Goal: Task Accomplishment & Management: Complete application form

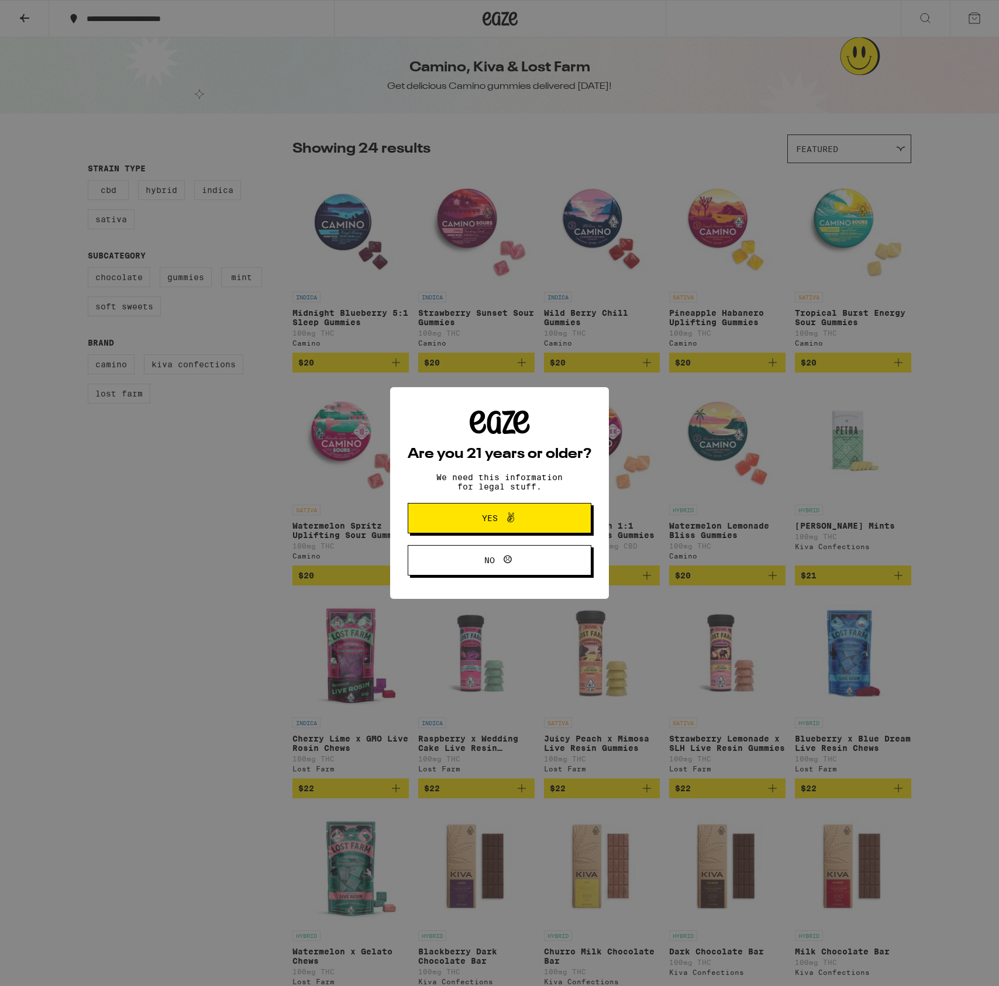
click at [508, 524] on icon at bounding box center [510, 517] width 14 height 14
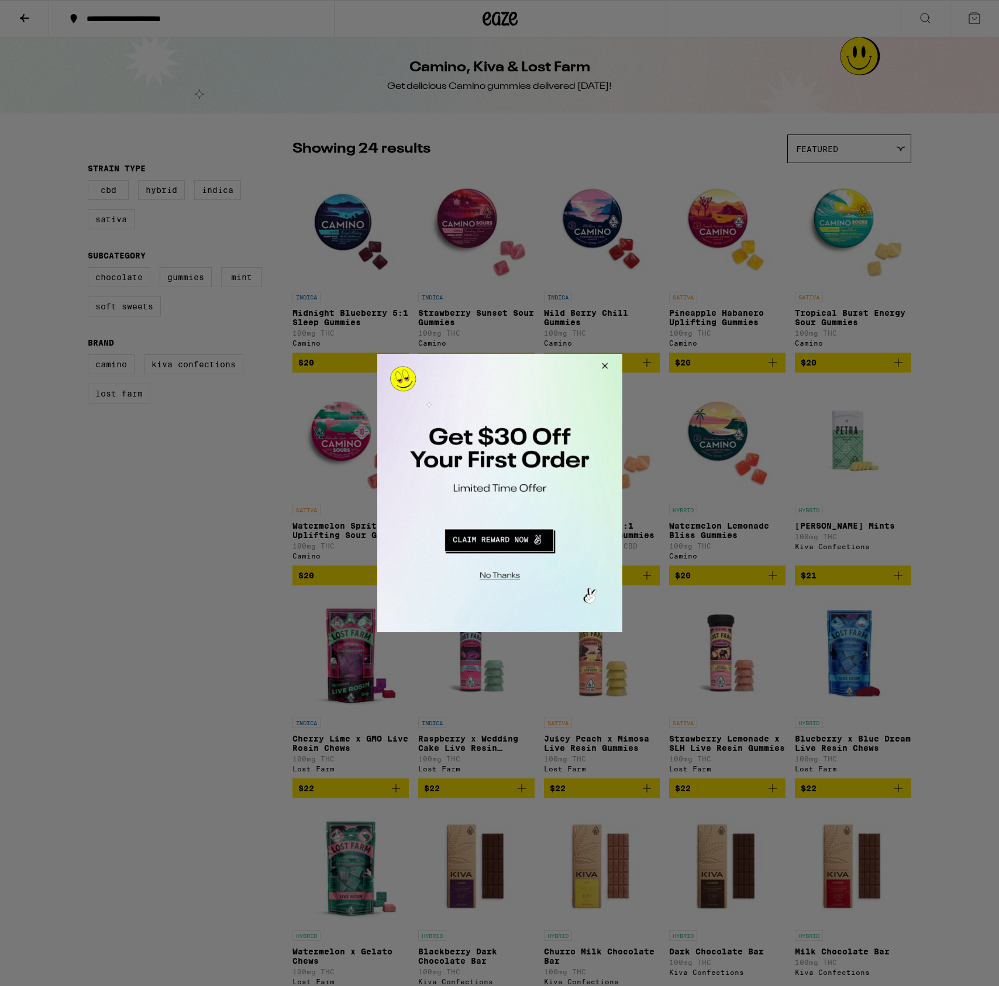
click at [523, 540] on button "Redirect to URL" at bounding box center [497, 538] width 203 height 28
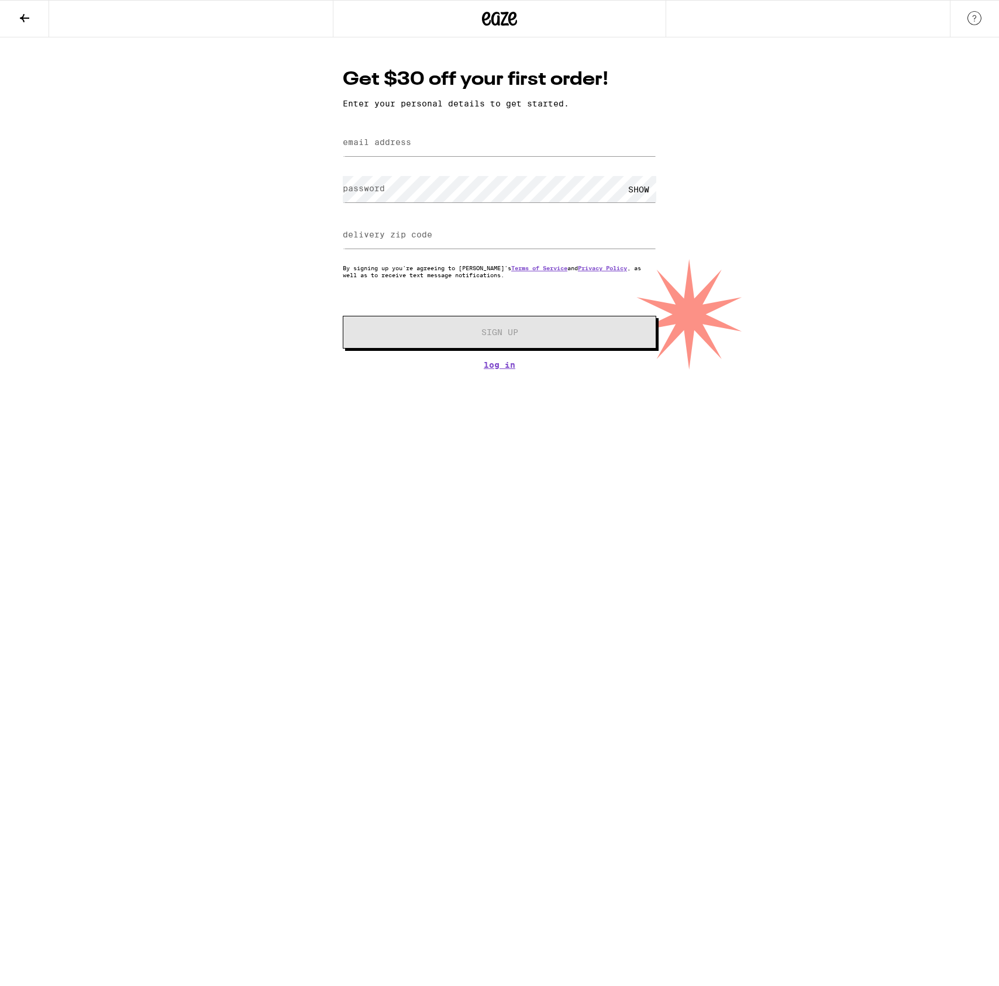
click at [405, 147] on label "email address" at bounding box center [377, 141] width 68 height 9
click at [383, 144] on label "email address" at bounding box center [377, 141] width 68 height 9
type input "jon@jonschmitz.com"
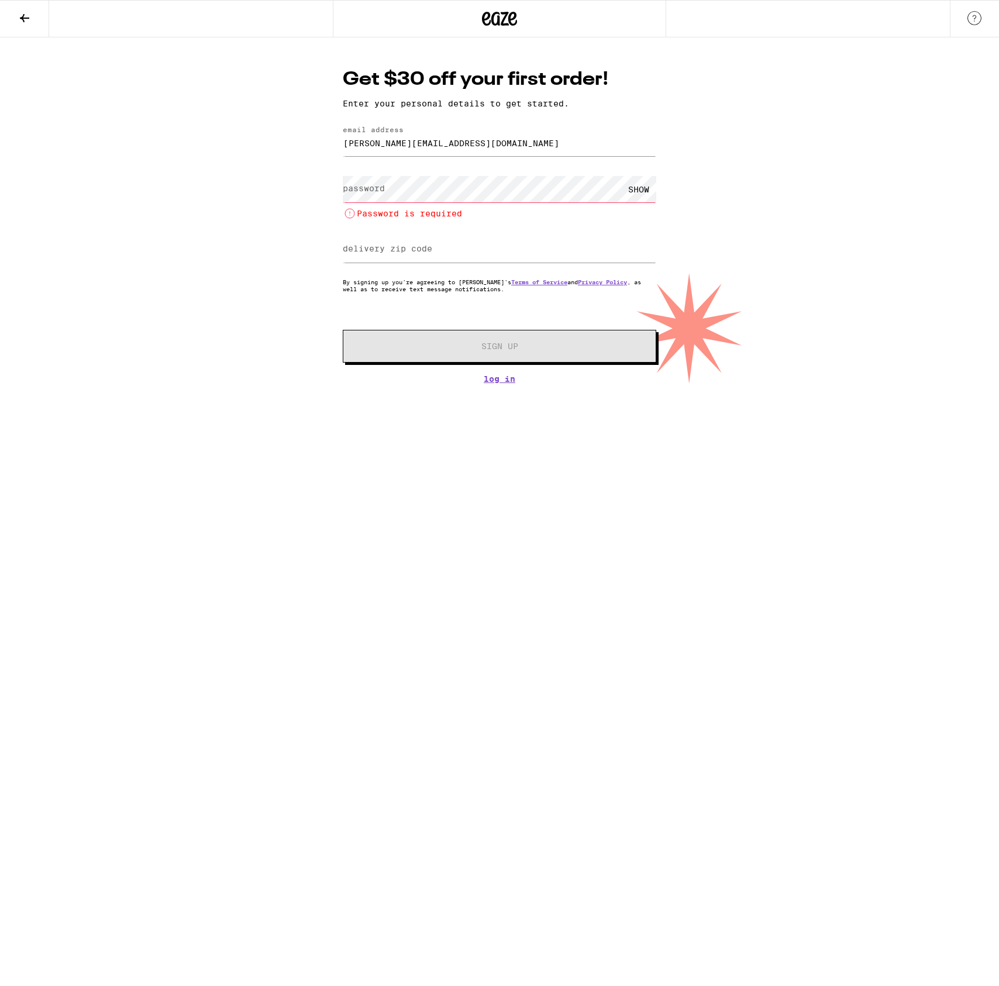
click at [364, 184] on label "password" at bounding box center [364, 188] width 42 height 9
click at [390, 243] on input "delivery zip code" at bounding box center [499, 235] width 313 height 26
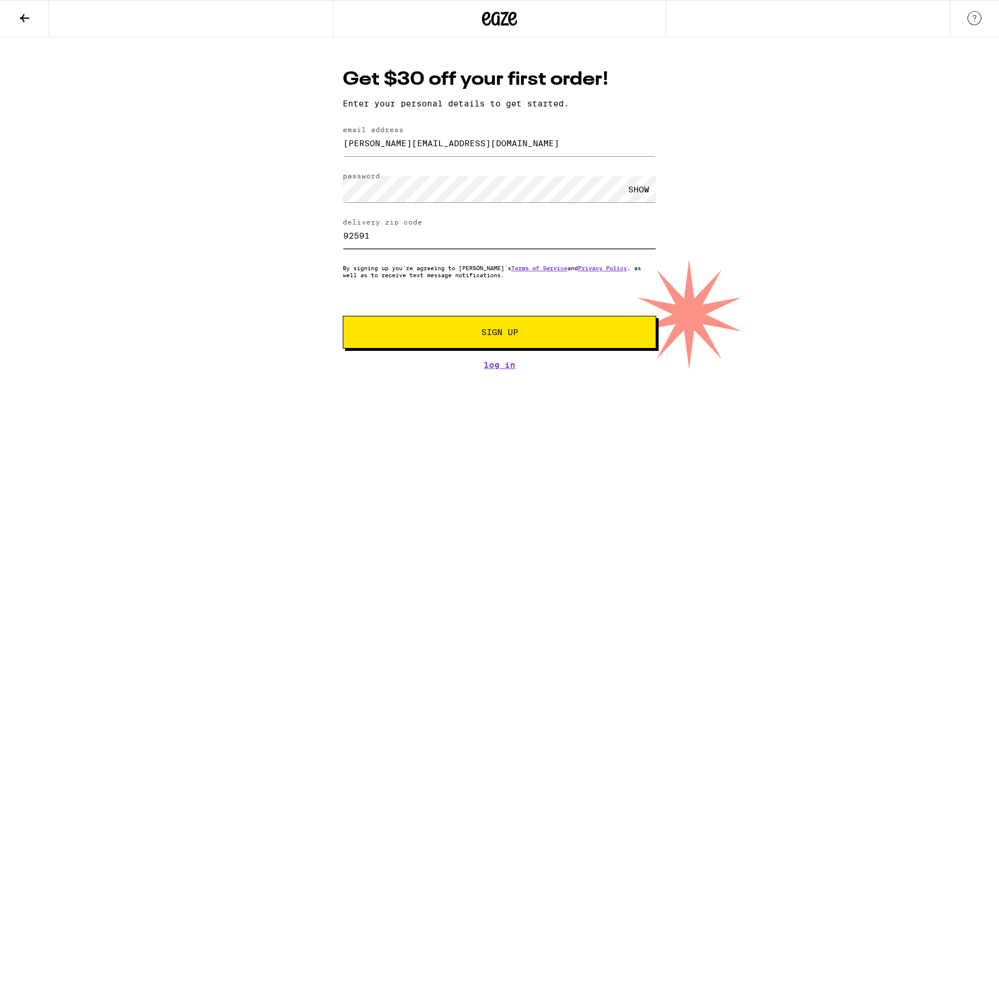
type input "92591"
click at [451, 334] on span "Sign Up" at bounding box center [499, 332] width 233 height 8
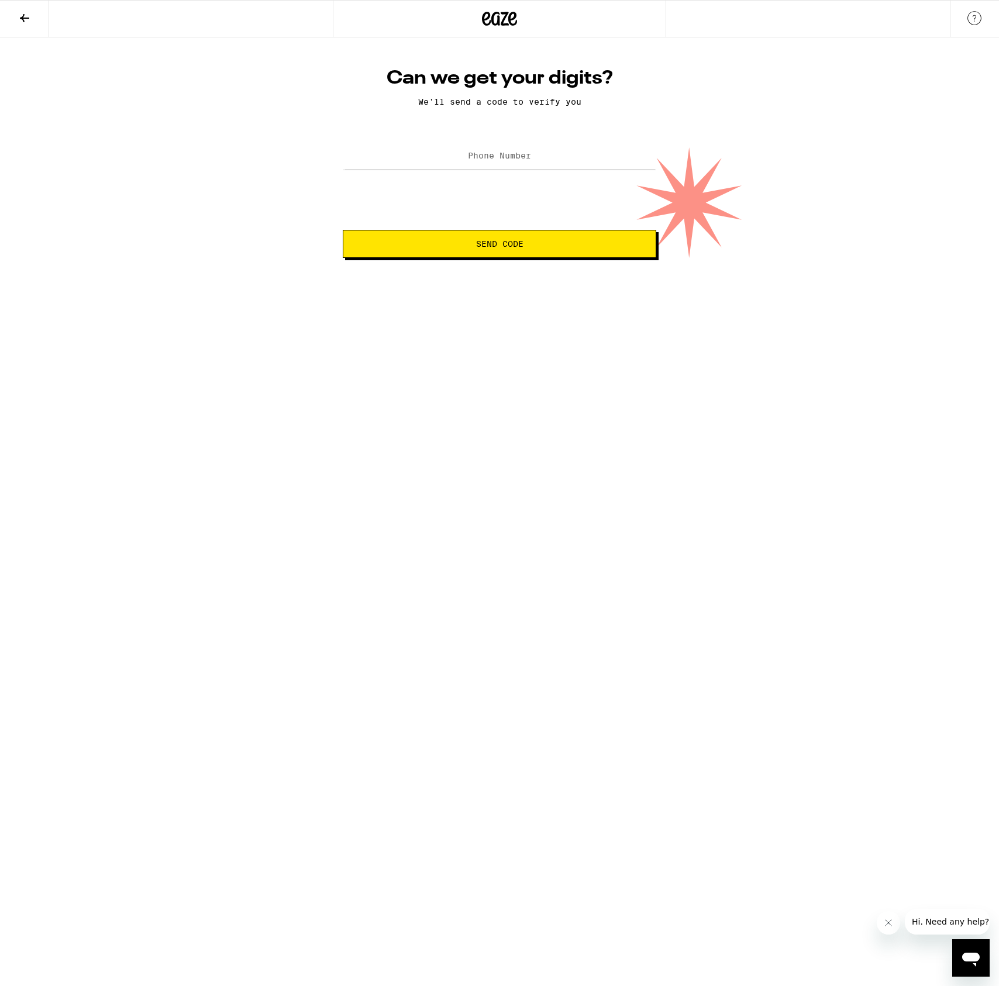
click at [515, 157] on label "Phone Number" at bounding box center [499, 155] width 63 height 9
type input "(978) 767-6108"
click at [496, 237] on button "Send Code" at bounding box center [499, 244] width 313 height 28
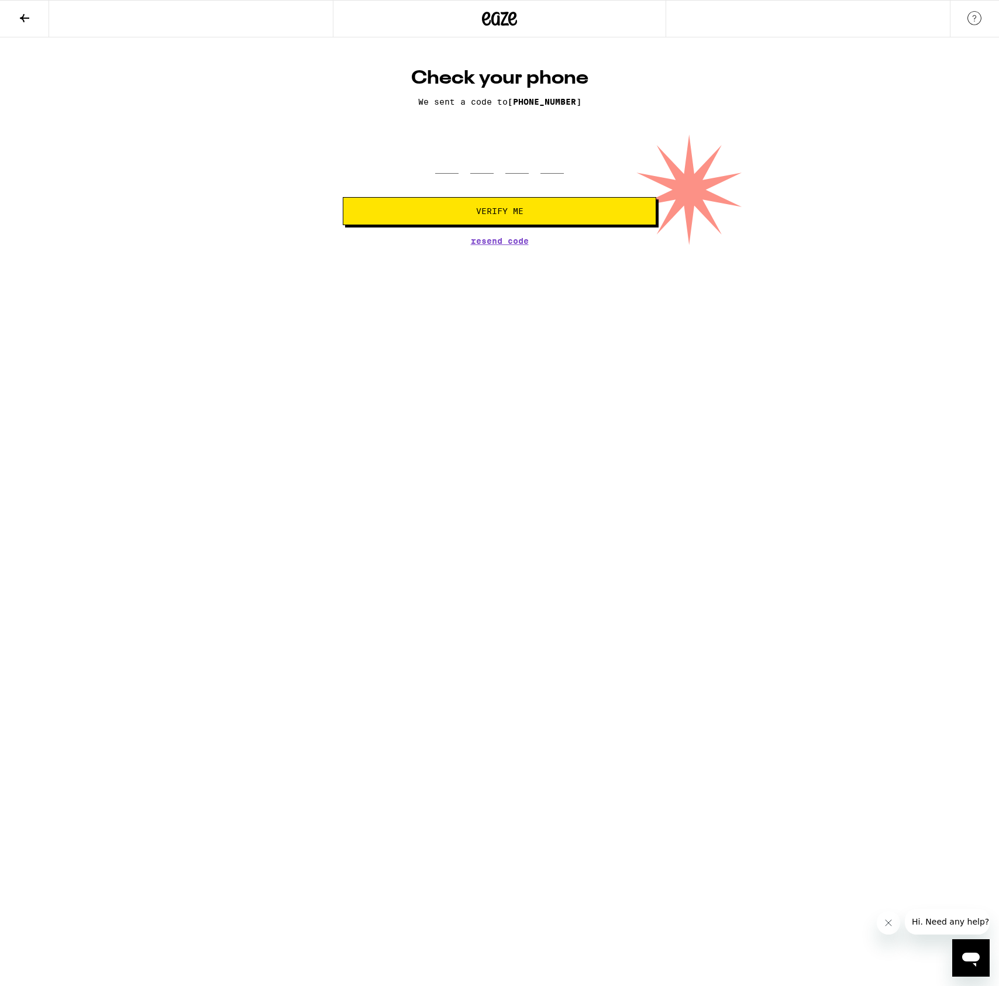
click at [425, 173] on div at bounding box center [499, 156] width 313 height 34
click at [442, 173] on input "tel" at bounding box center [446, 156] width 23 height 34
type input "2"
type input "6"
type input "4"
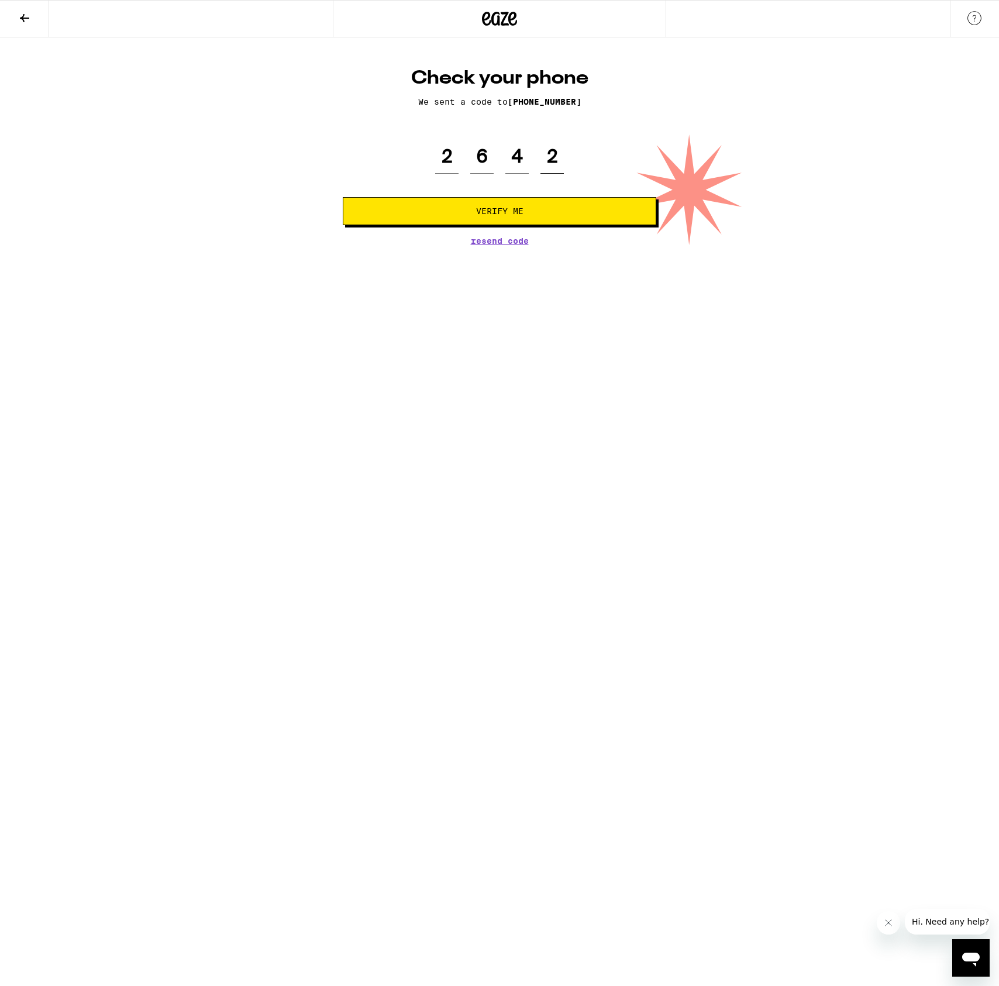
type input "2"
click at [444, 220] on button "Verify Me" at bounding box center [499, 211] width 313 height 28
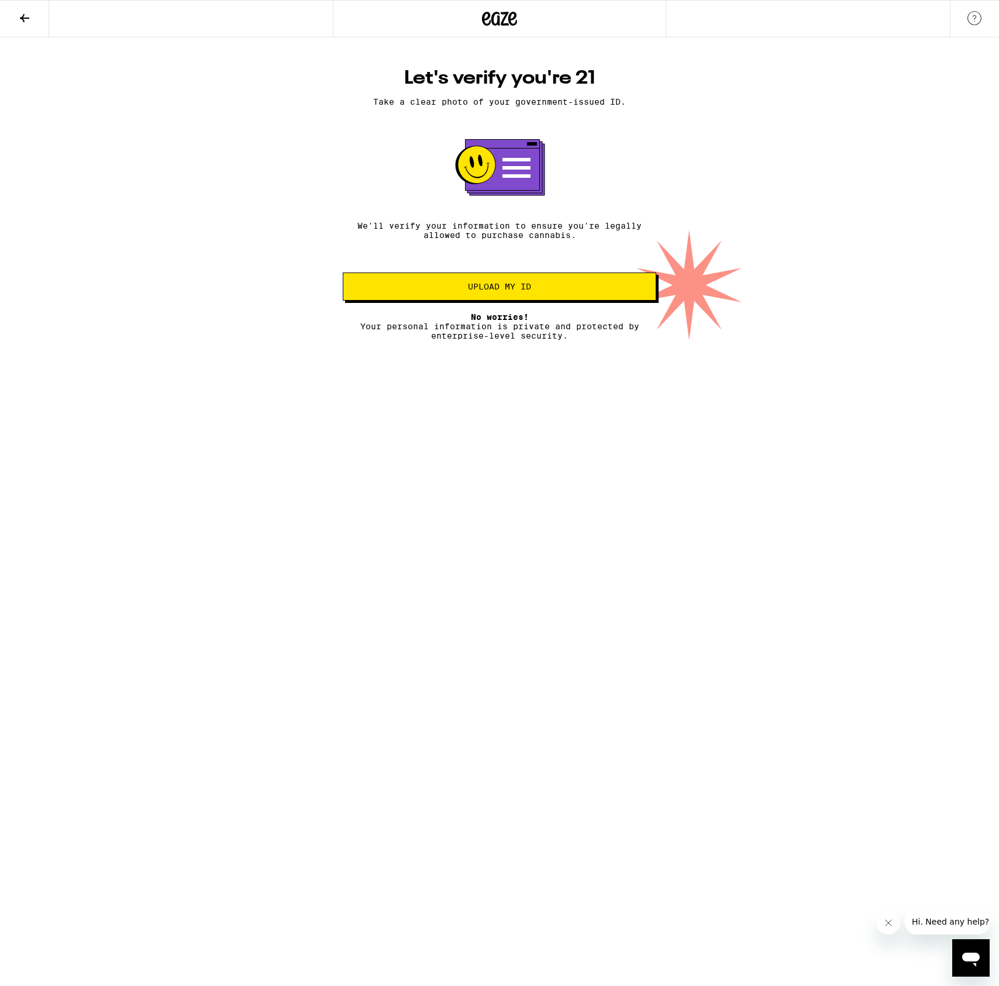
click at [485, 291] on span "Upload my ID" at bounding box center [499, 286] width 63 height 8
click at [505, 195] on icon at bounding box center [506, 169] width 75 height 51
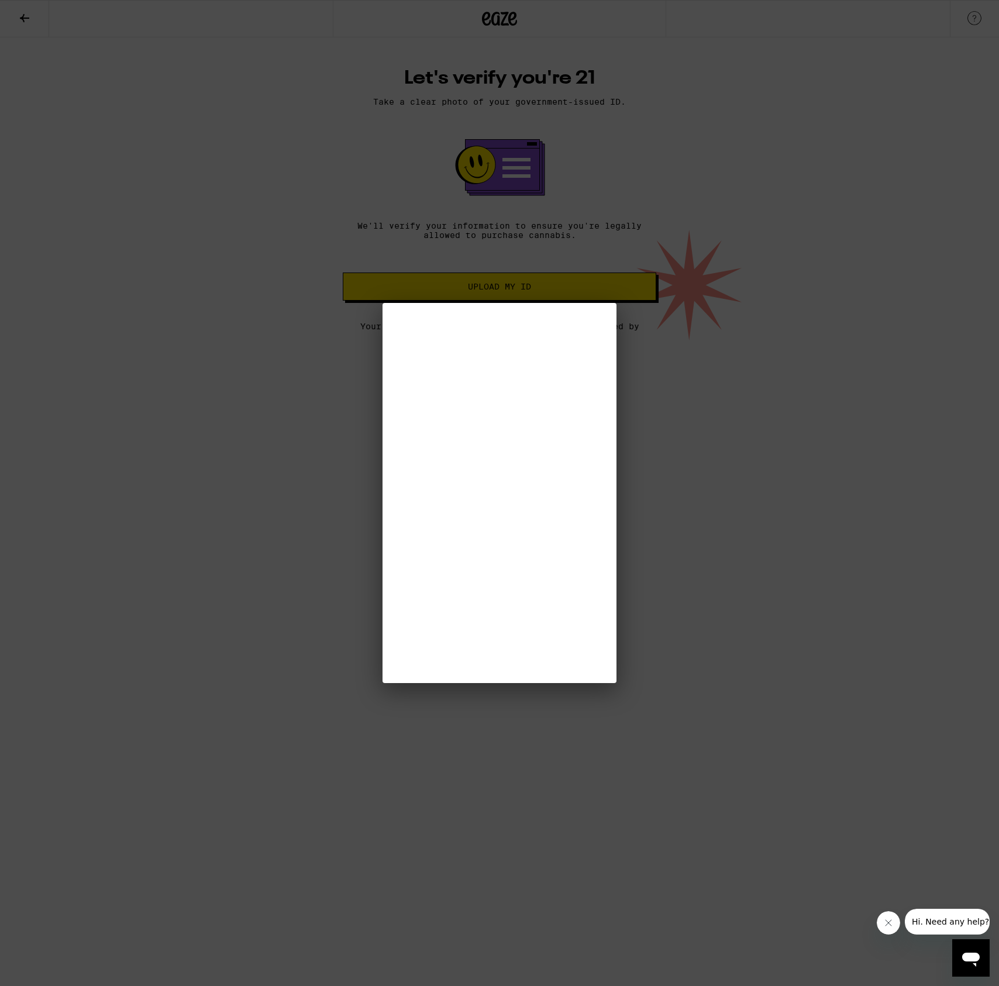
click at [502, 166] on div at bounding box center [499, 493] width 999 height 986
